Goal: Task Accomplishment & Management: Use online tool/utility

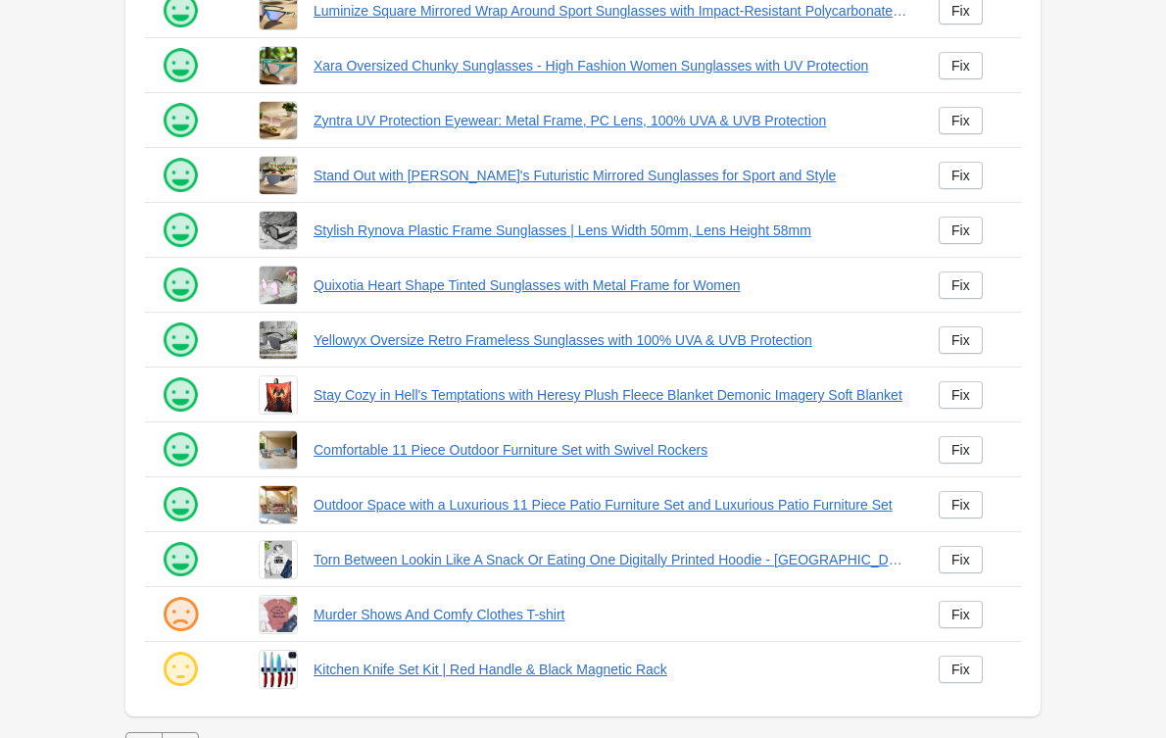
scroll to position [345, 0]
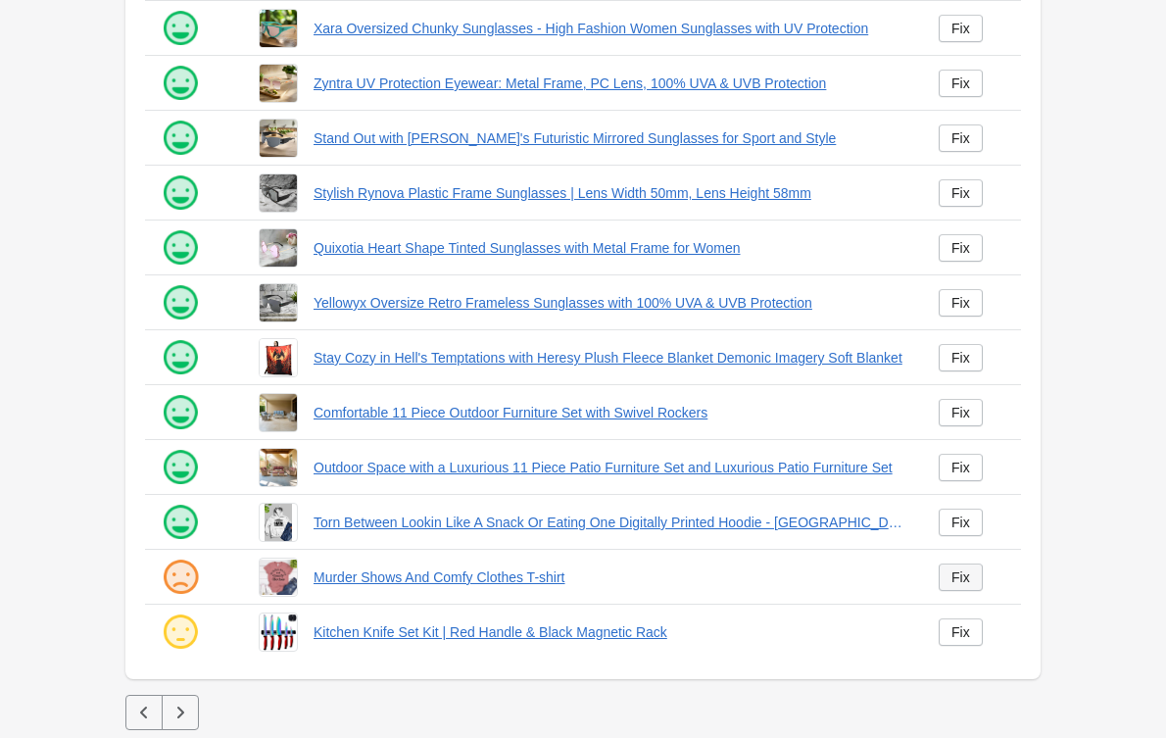
click at [953, 580] on div "Fix" at bounding box center [961, 577] width 19 height 16
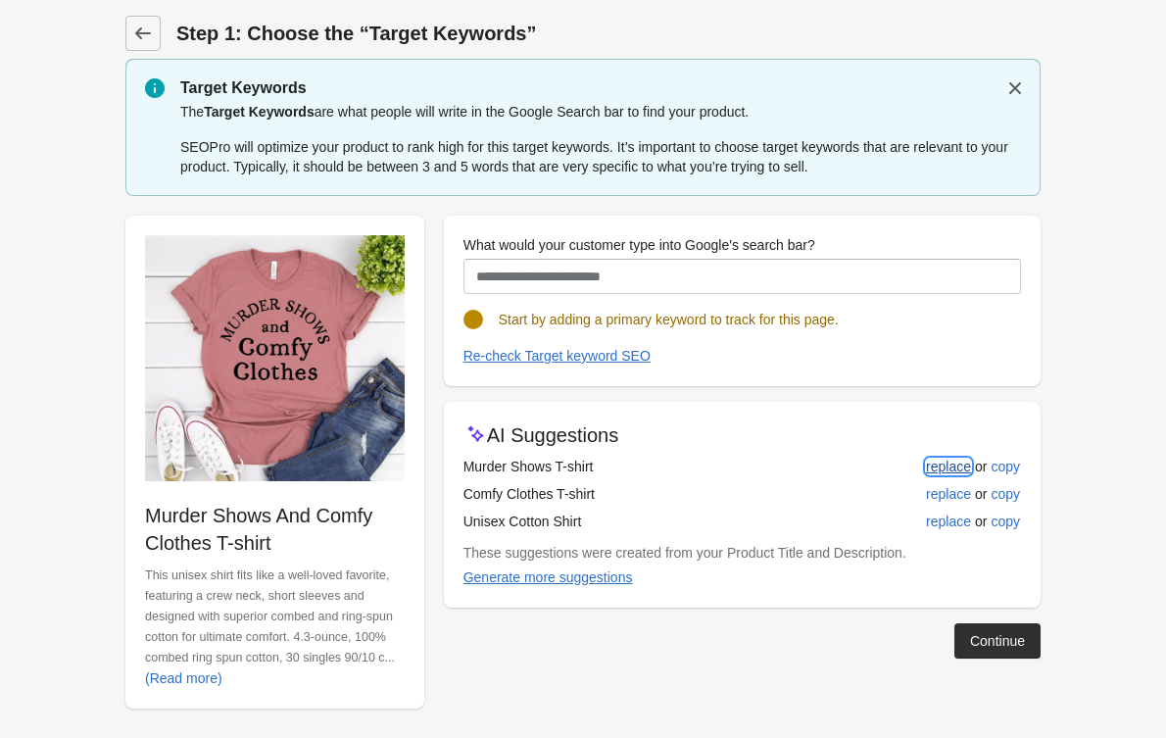
click at [941, 471] on div "replace" at bounding box center [948, 467] width 45 height 16
type input "**********"
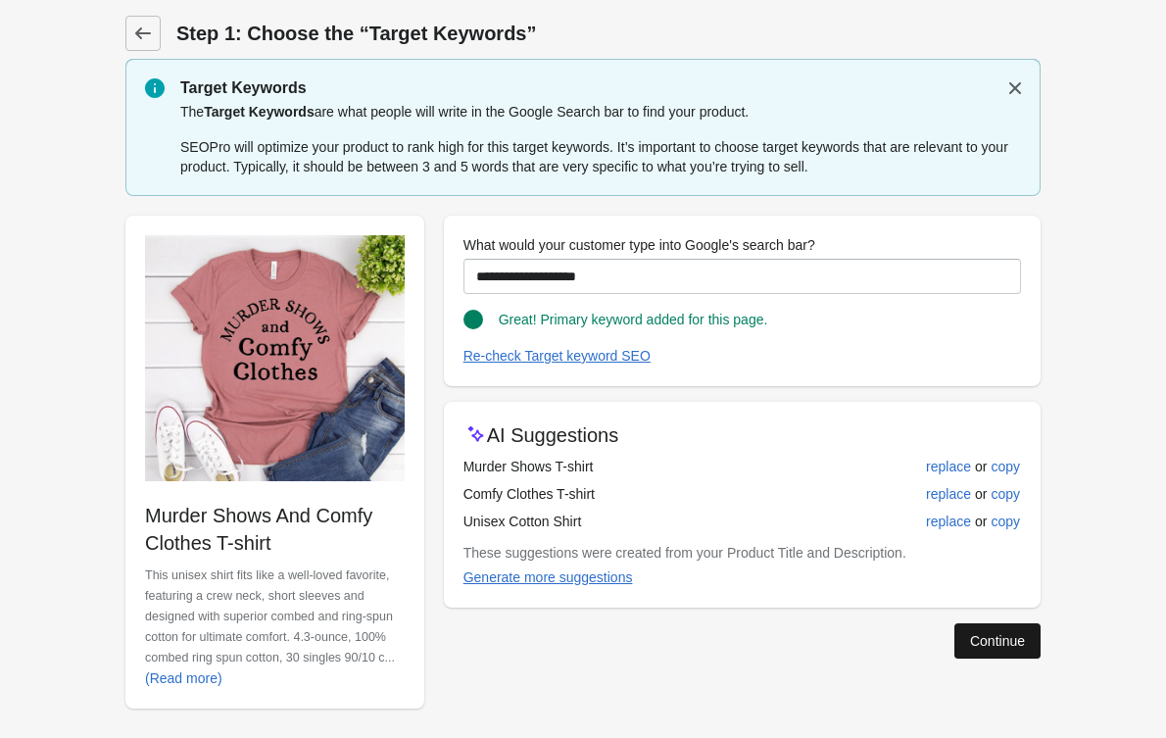
click at [978, 629] on button "Continue" at bounding box center [998, 640] width 86 height 35
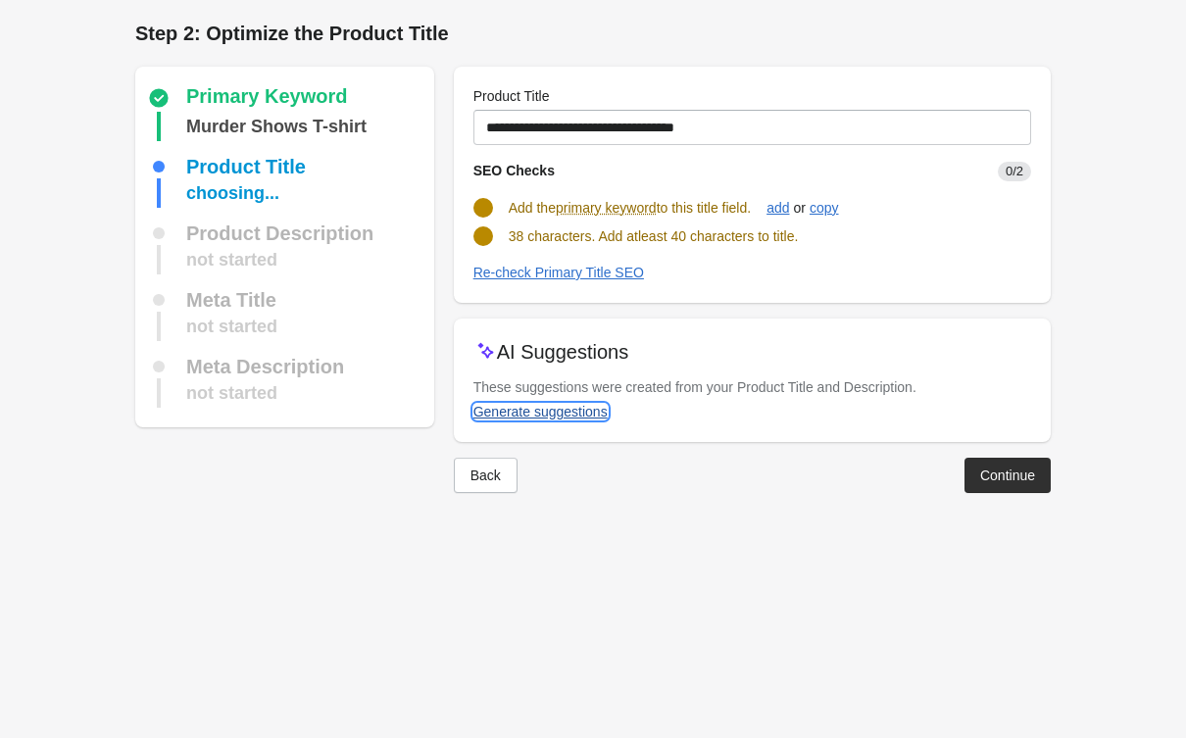
click at [538, 406] on div "Generate suggestions" at bounding box center [540, 412] width 134 height 16
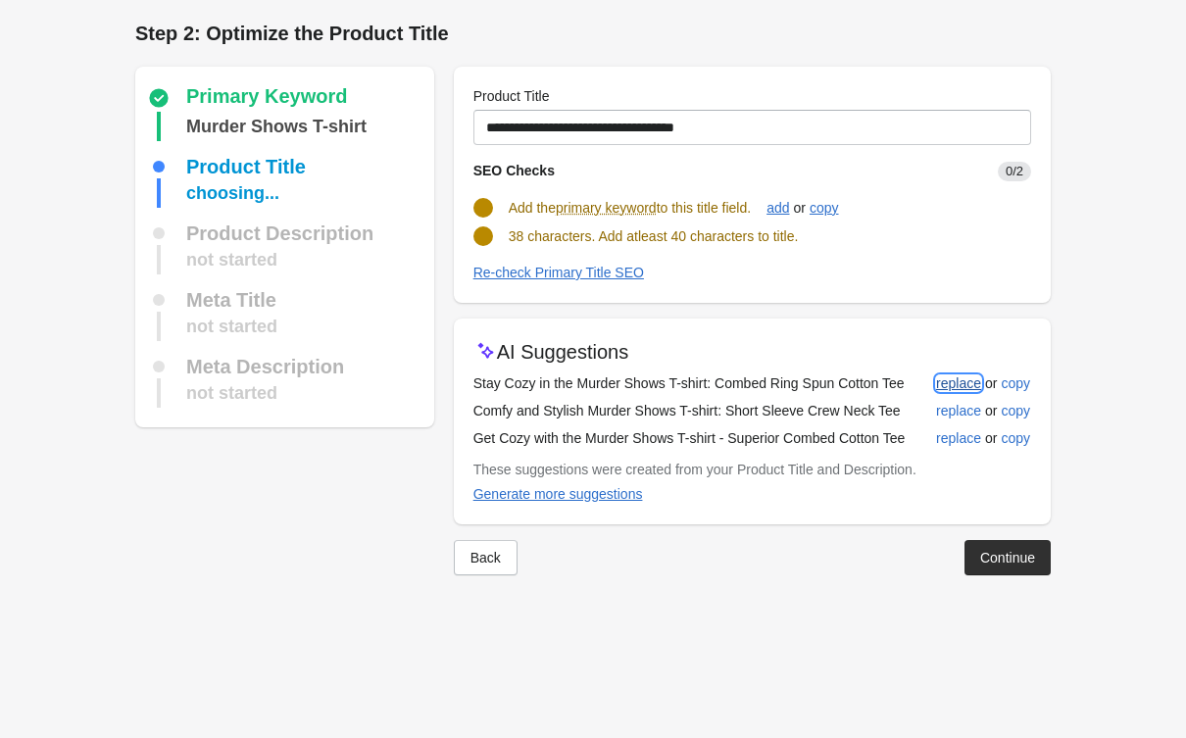
click at [942, 380] on div "replace" at bounding box center [958, 383] width 45 height 16
type input "**********"
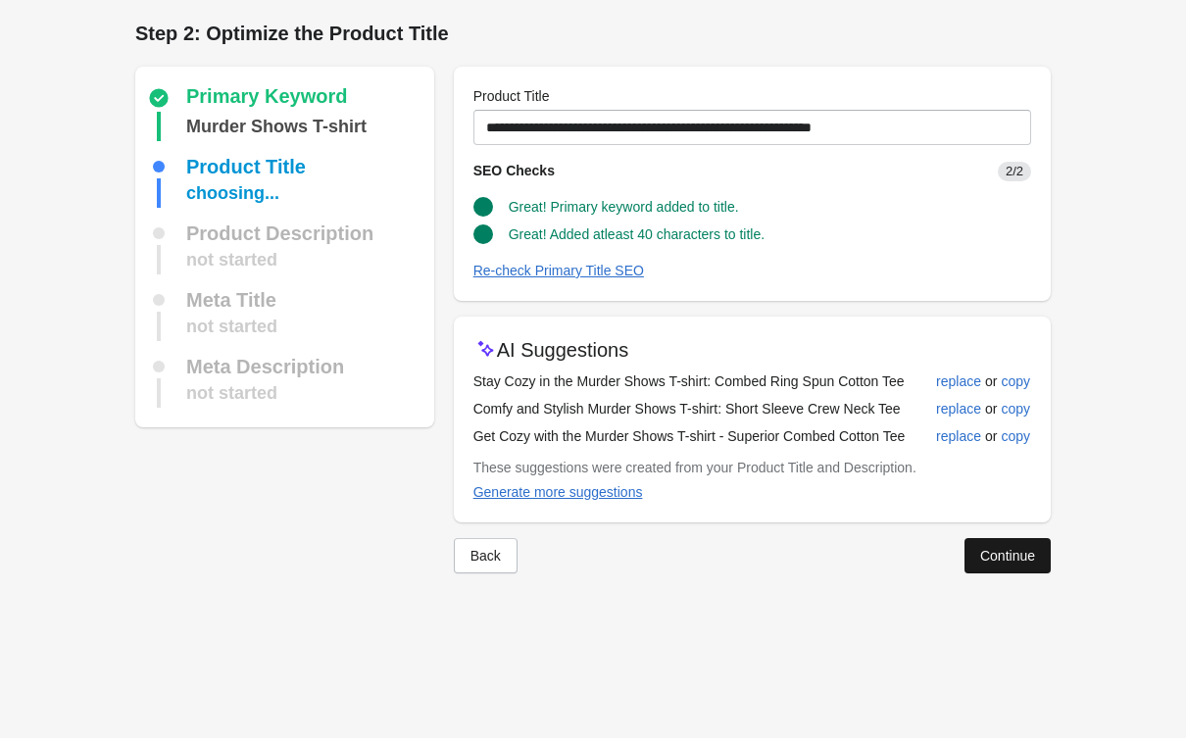
click at [1009, 569] on button "Continue" at bounding box center [1007, 555] width 86 height 35
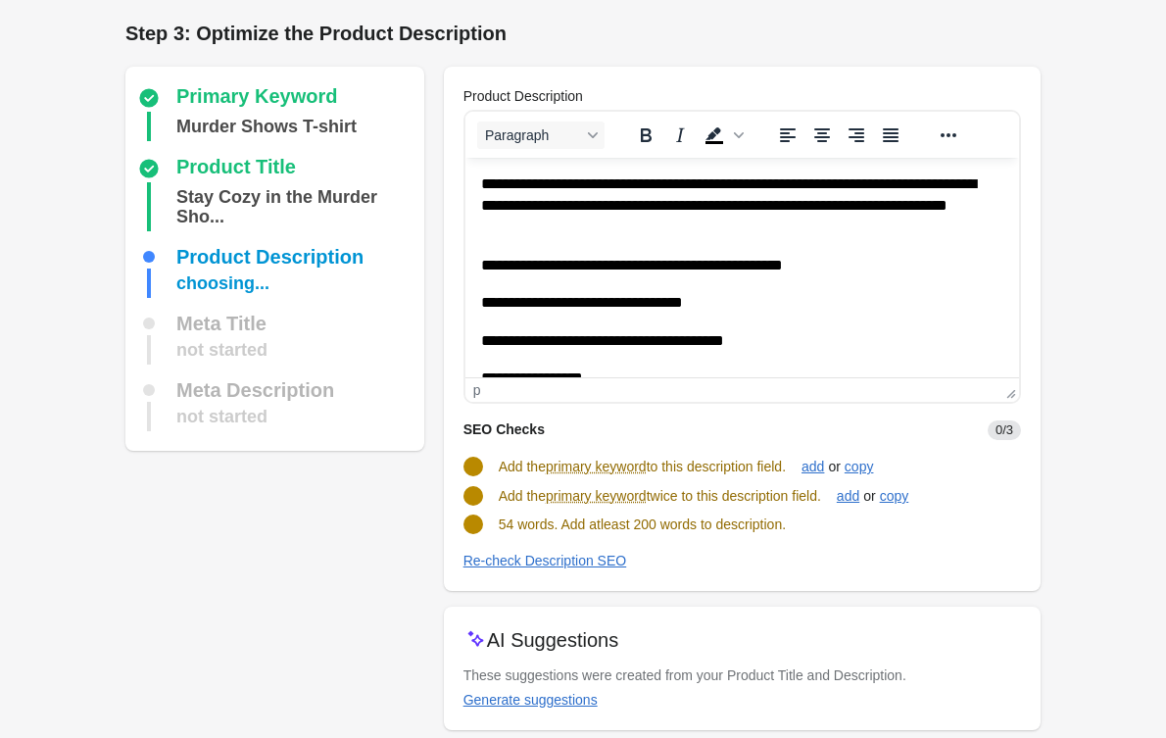
scroll to position [102, 0]
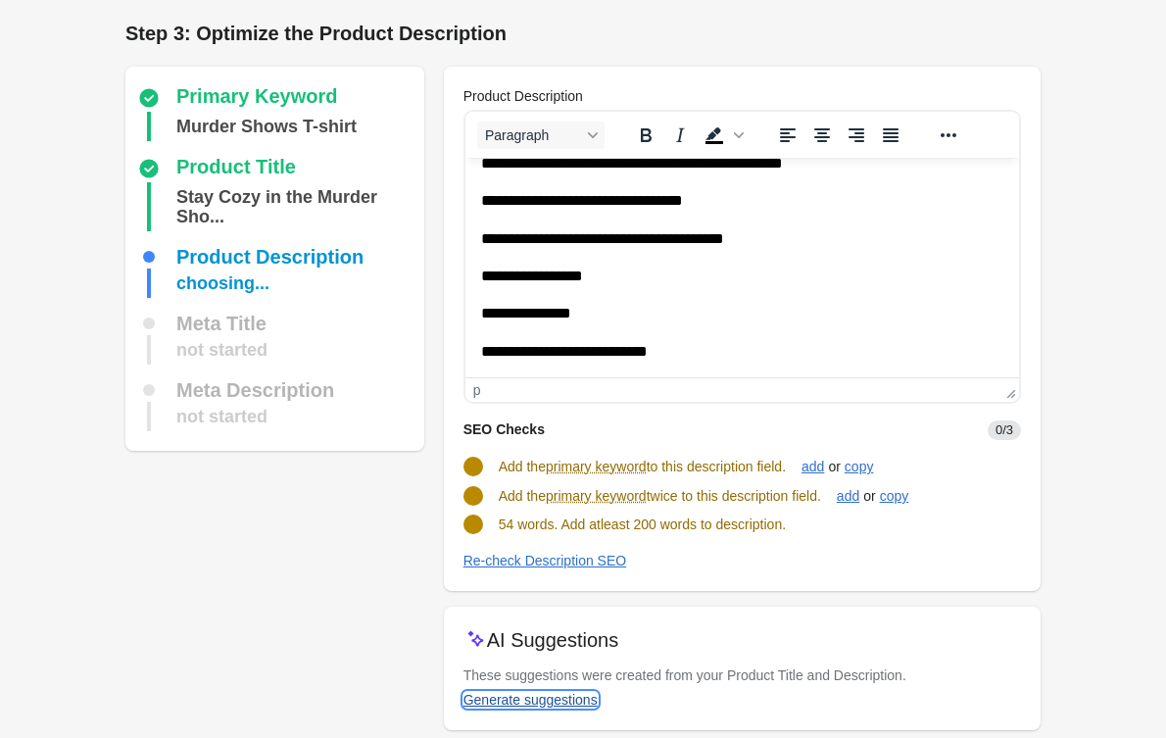
click at [555, 703] on div "Generate suggestions" at bounding box center [531, 700] width 134 height 16
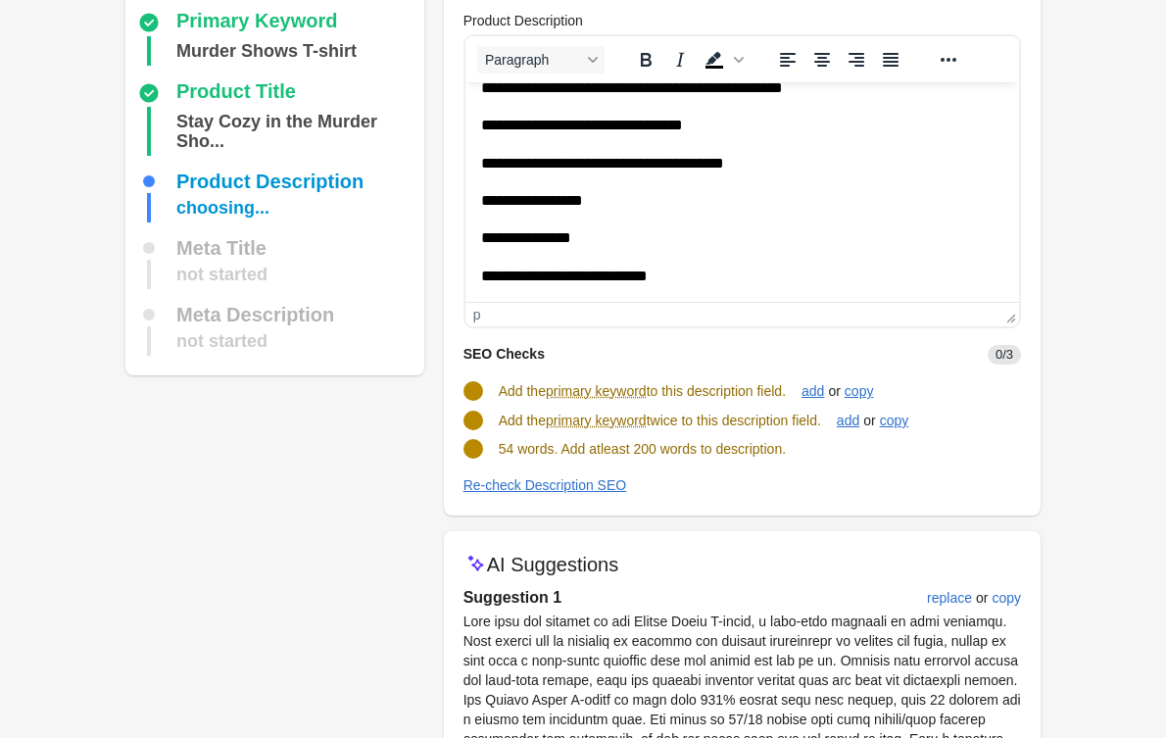
scroll to position [159, 0]
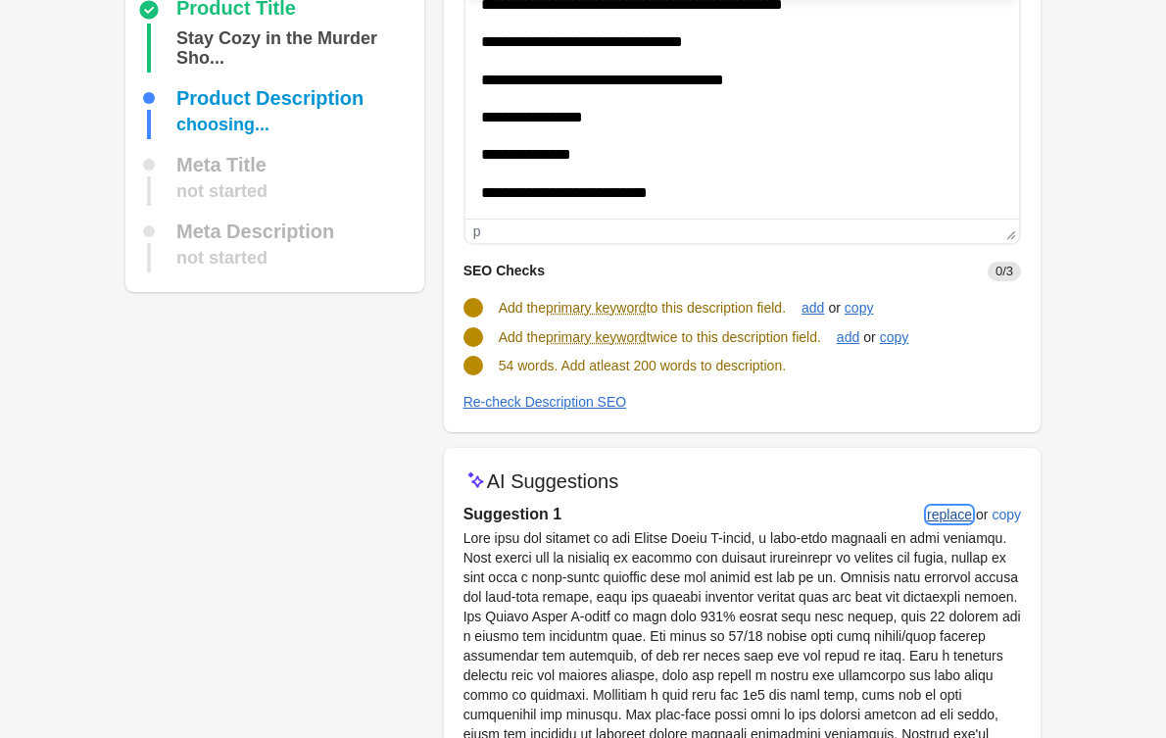
click at [946, 514] on div "replace" at bounding box center [949, 515] width 45 height 16
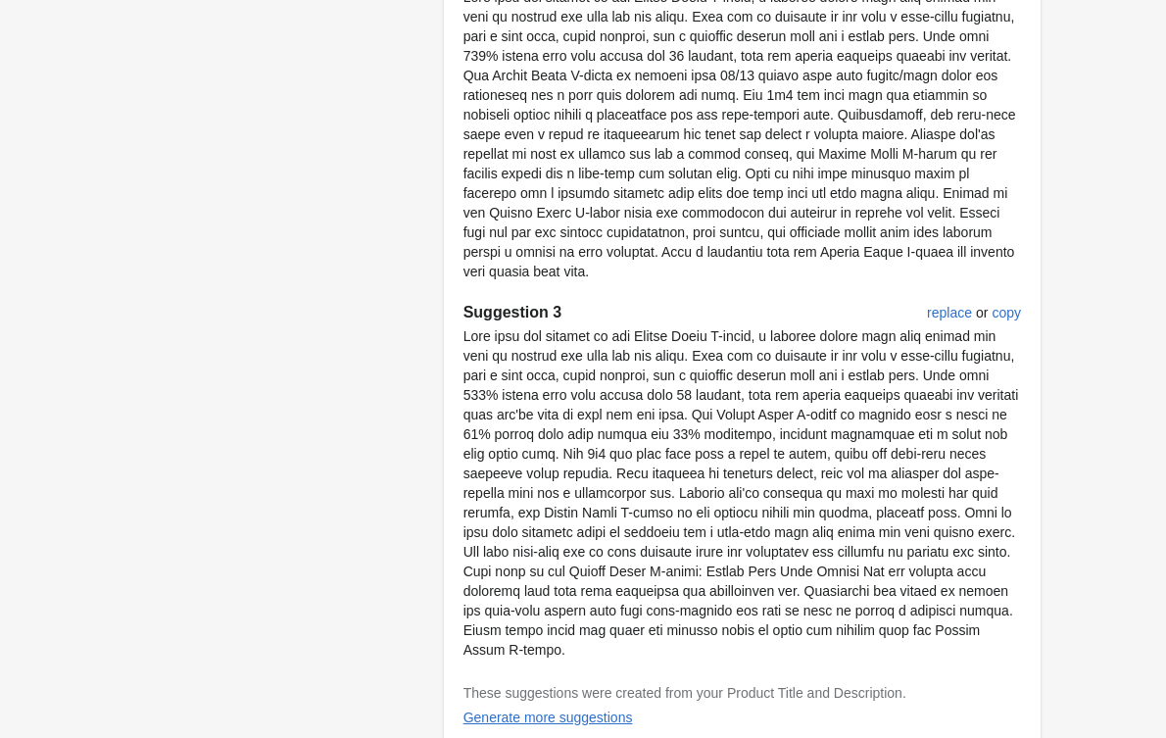
scroll to position [1134, 0]
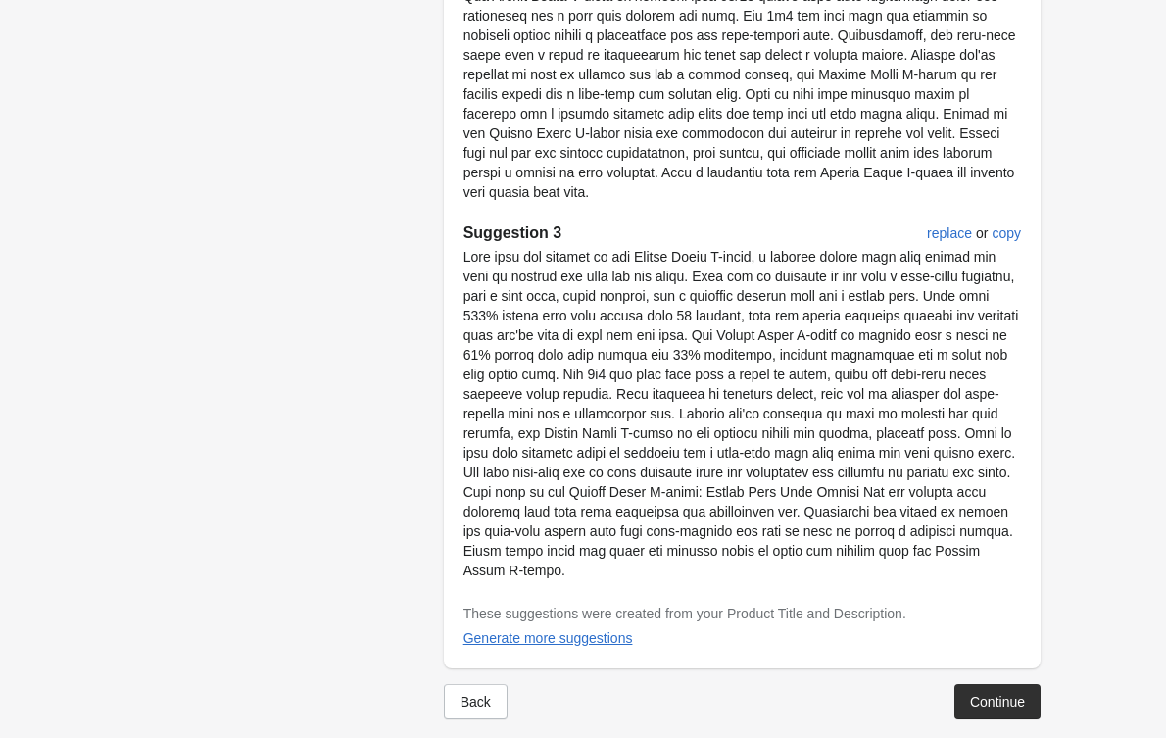
click at [1012, 694] on div "Continue" at bounding box center [997, 702] width 55 height 16
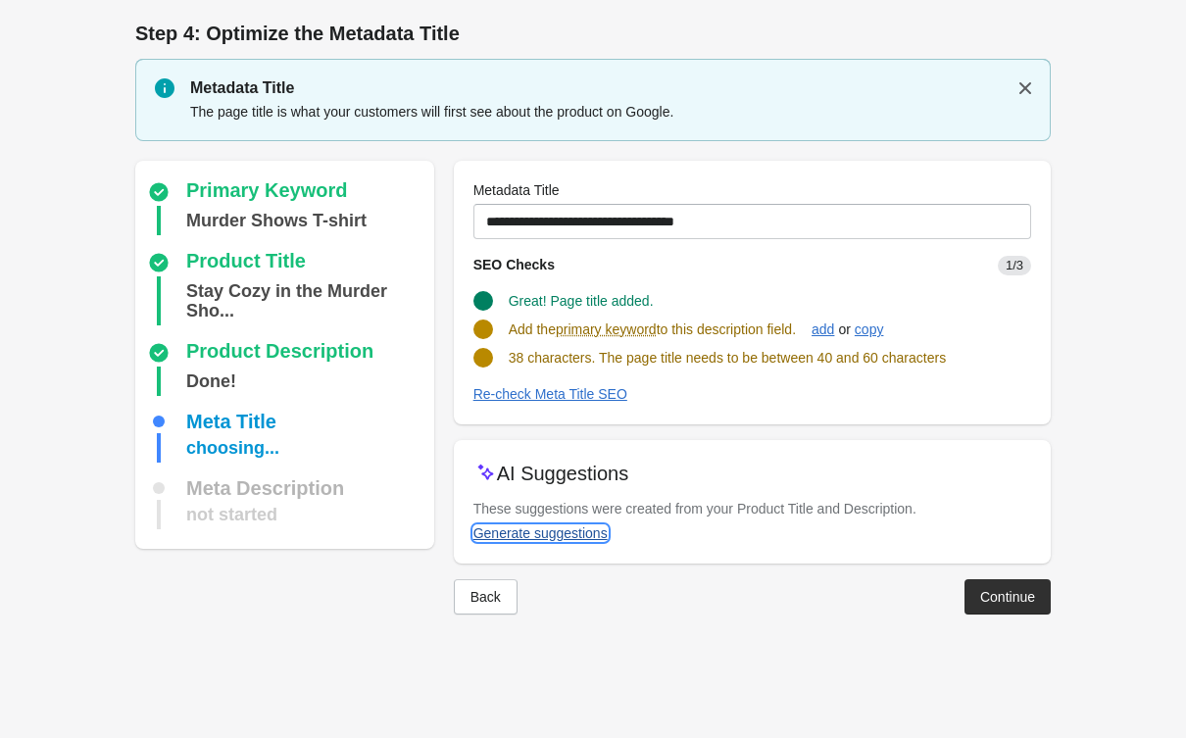
click at [525, 531] on div "Generate suggestions" at bounding box center [540, 533] width 134 height 16
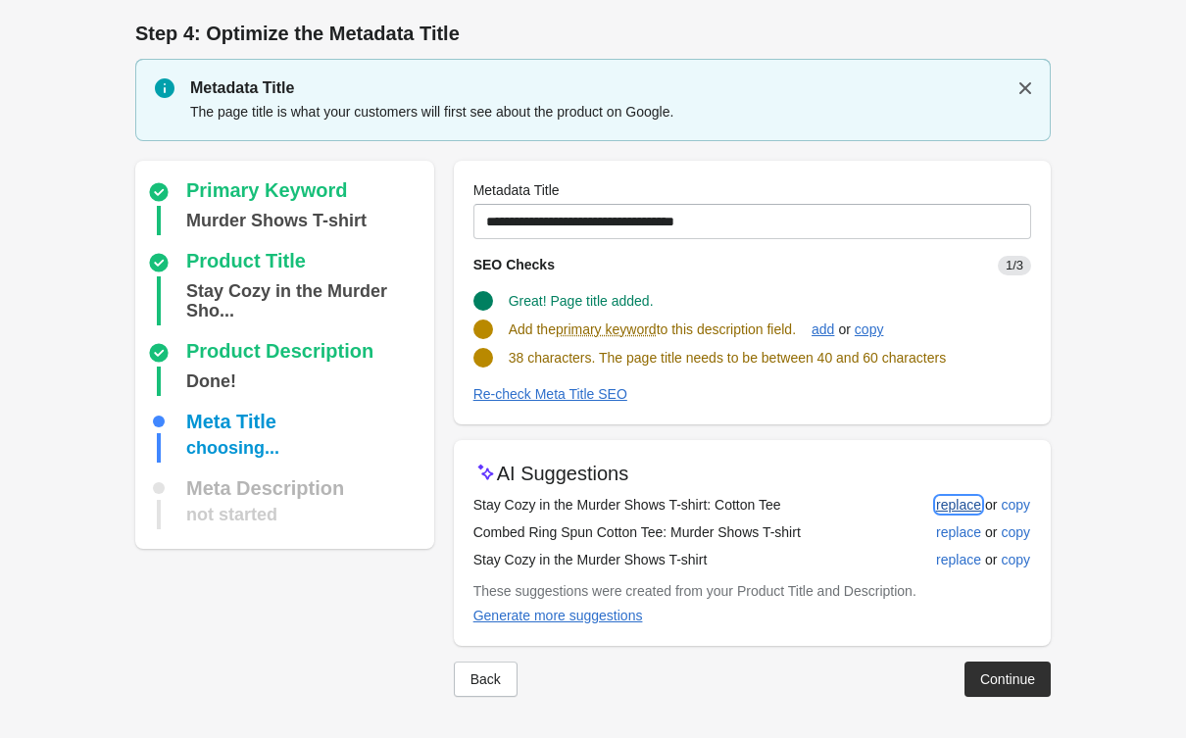
click at [957, 502] on div "replace" at bounding box center [958, 505] width 45 height 16
type input "**********"
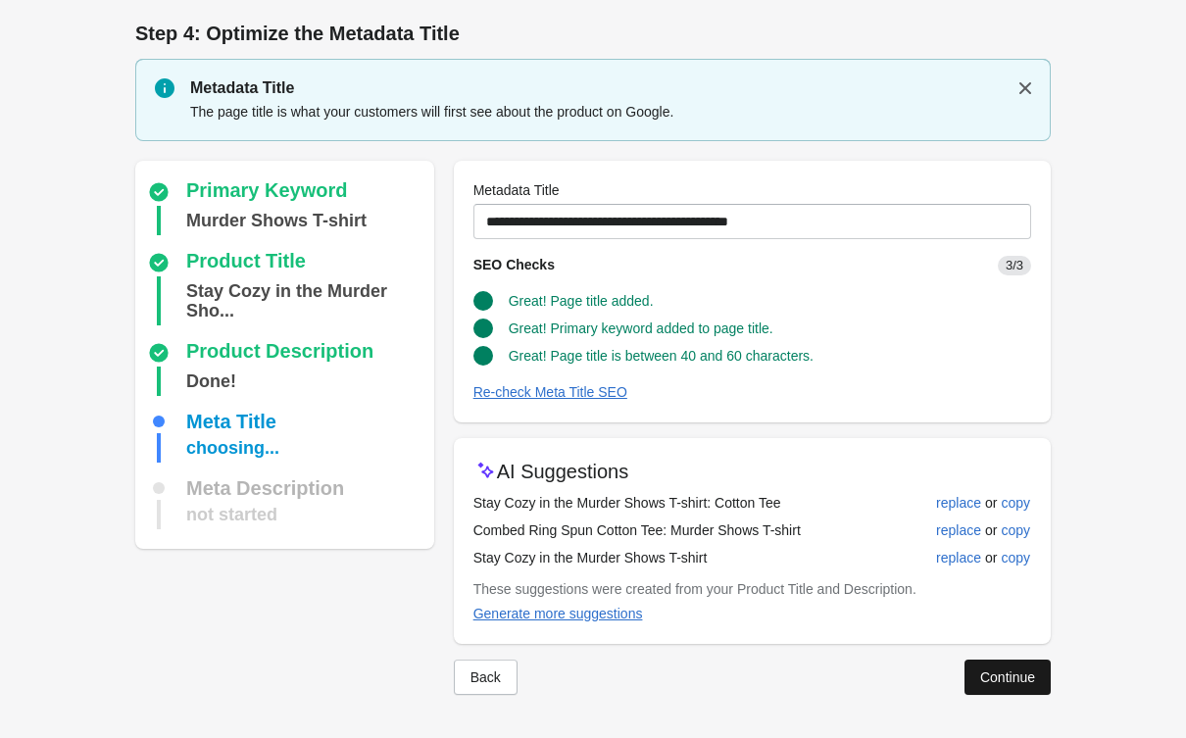
click at [1027, 671] on div "Continue" at bounding box center [1007, 677] width 55 height 16
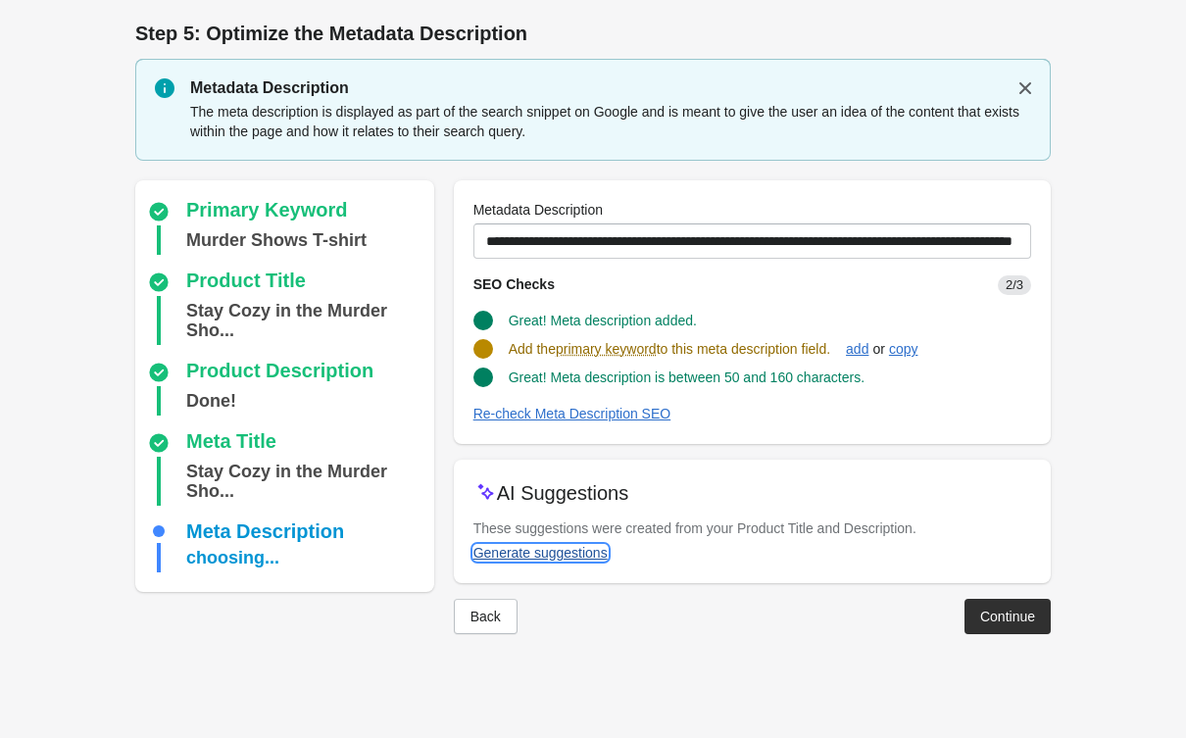
click at [511, 565] on button "Generate suggestions" at bounding box center [541, 552] width 150 height 35
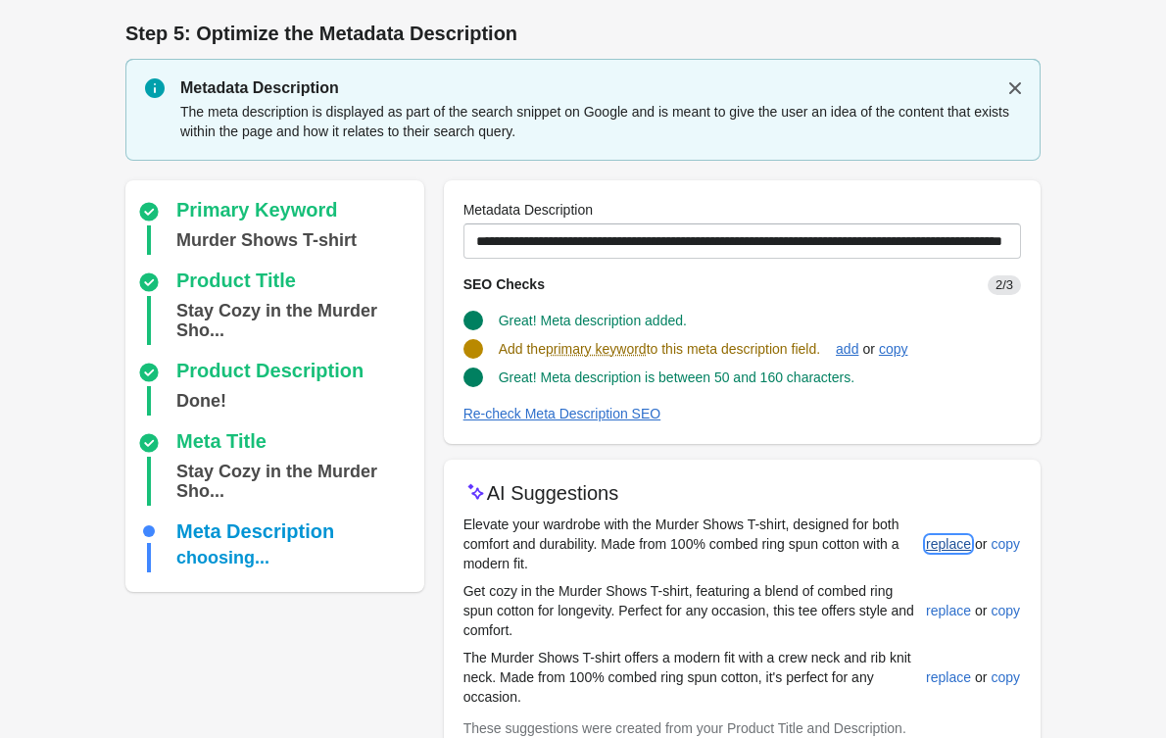
click at [949, 531] on button "replace" at bounding box center [948, 543] width 61 height 35
type input "**********"
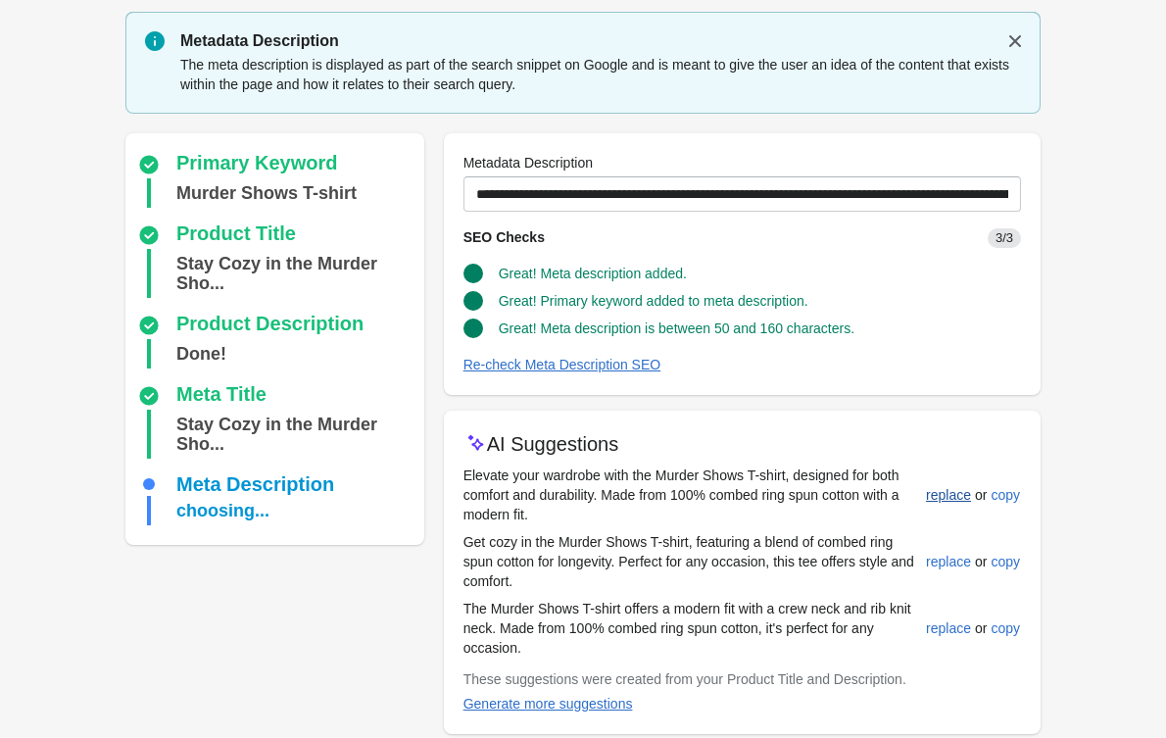
scroll to position [133, 0]
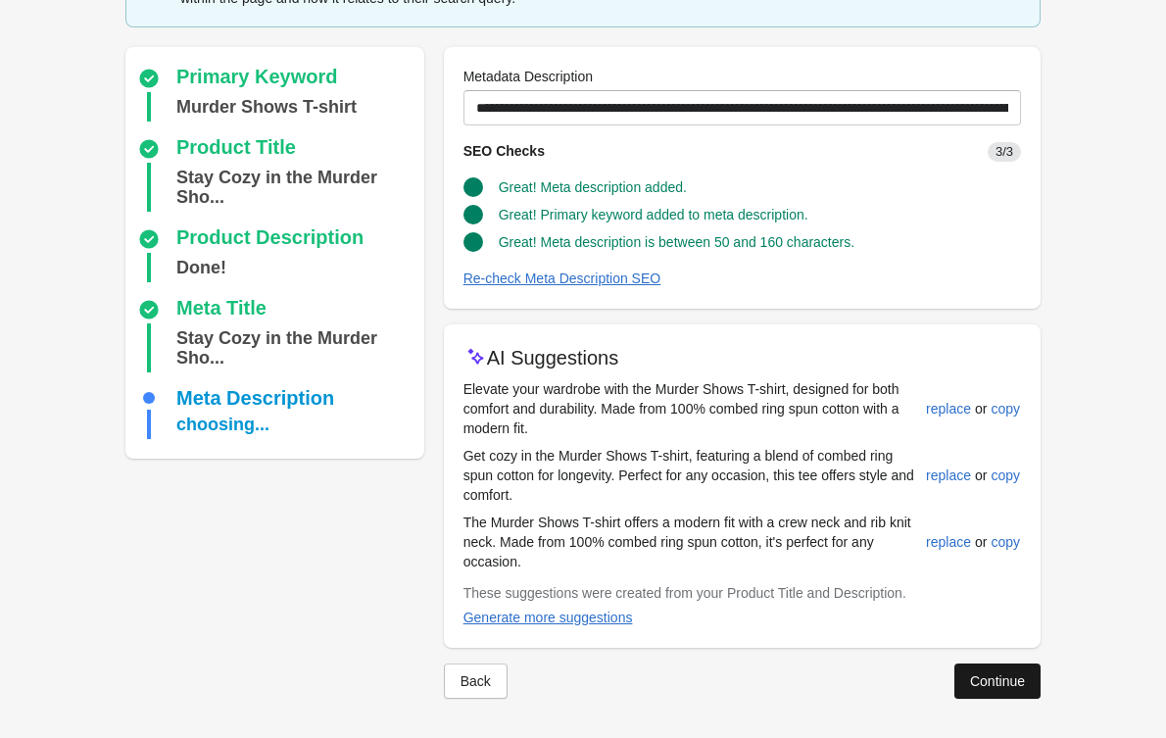
click at [978, 670] on button "Continue" at bounding box center [998, 681] width 86 height 35
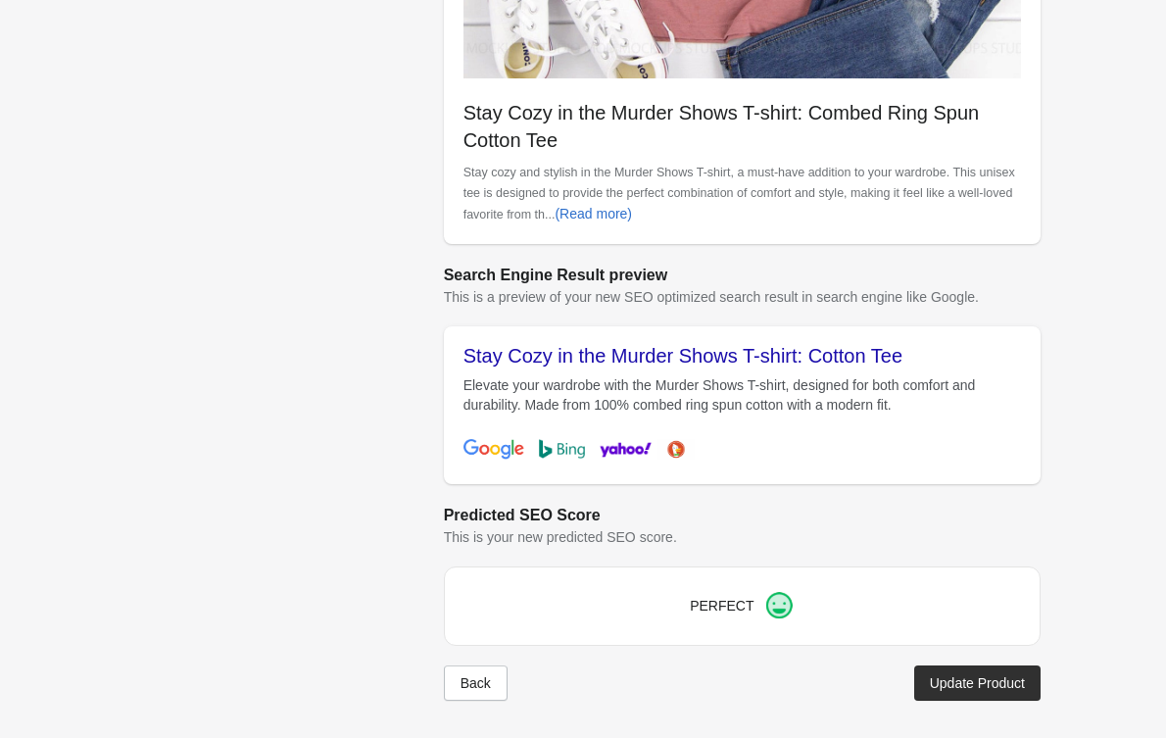
scroll to position [601, 0]
click at [962, 670] on button "Update Product" at bounding box center [978, 682] width 126 height 35
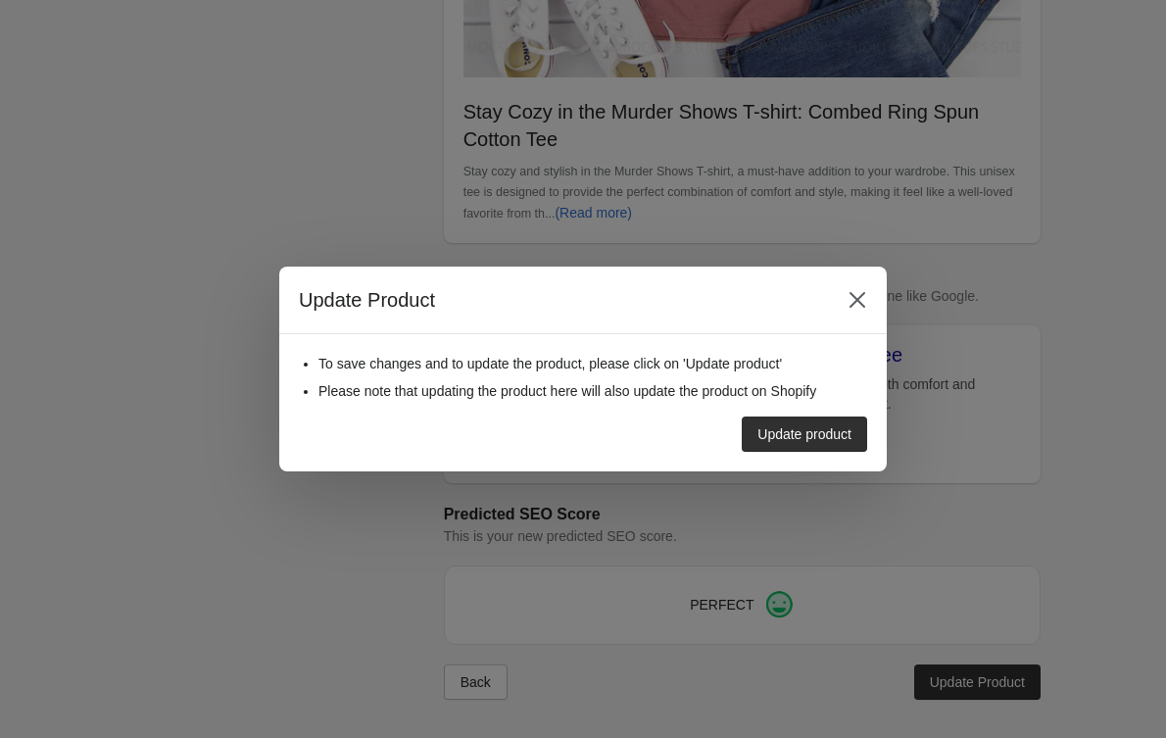
click at [860, 457] on div "To save changes and to update the product, please click on 'Update product' Ple…" at bounding box center [583, 402] width 608 height 137
click at [823, 420] on button "Update product" at bounding box center [804, 434] width 125 height 35
